Goal: Transaction & Acquisition: Download file/media

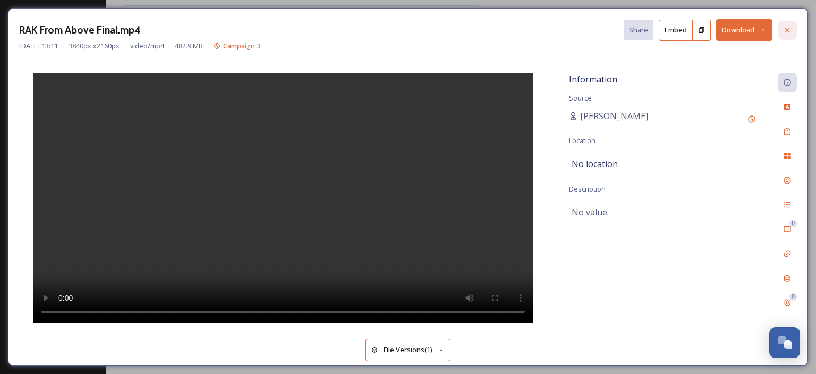
click at [791, 31] on icon at bounding box center [787, 30] width 9 height 9
click at [765, 27] on icon at bounding box center [763, 30] width 7 height 7
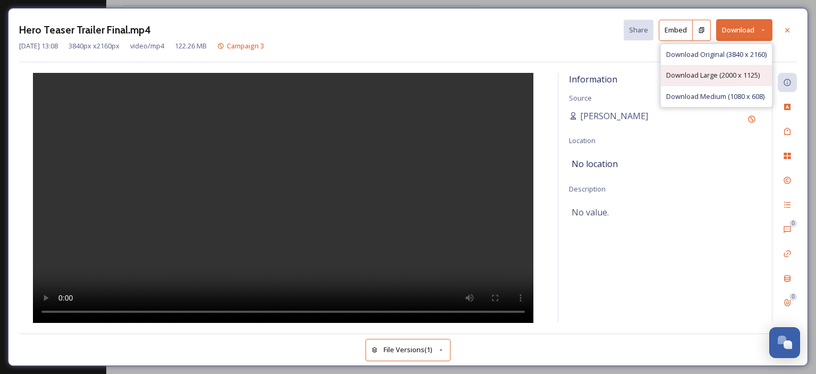
click at [744, 79] on span "Download Large (2000 x 1125)" at bounding box center [713, 75] width 94 height 10
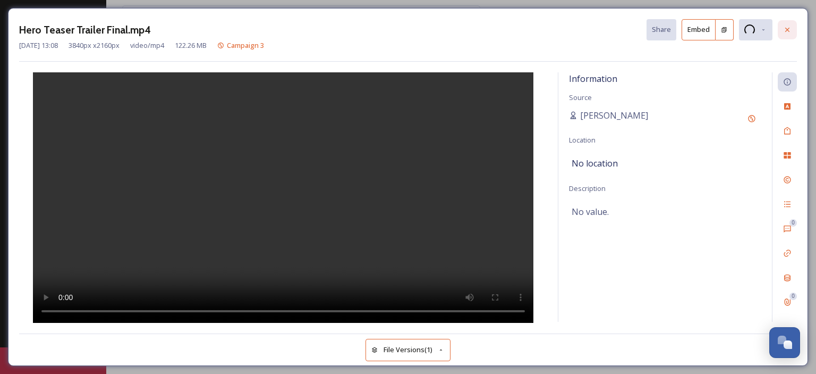
click at [788, 30] on icon at bounding box center [787, 30] width 9 height 9
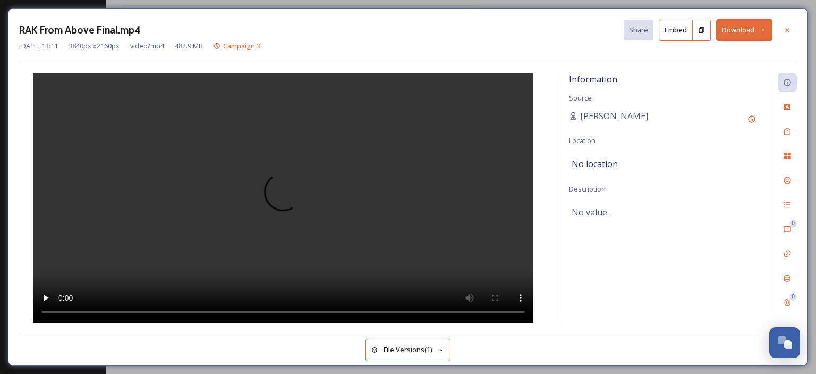
drag, startPoint x: 790, startPoint y: 33, endPoint x: 637, endPoint y: 125, distance: 178.7
click at [790, 33] on icon at bounding box center [787, 30] width 9 height 9
click at [762, 23] on button "Download" at bounding box center [744, 30] width 56 height 22
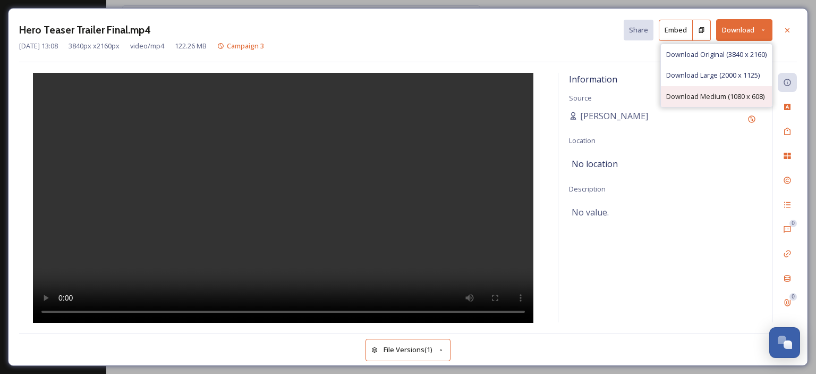
click at [750, 91] on span "Download Medium (1080 x 608)" at bounding box center [715, 96] width 98 height 10
